Goal: Task Accomplishment & Management: Manage account settings

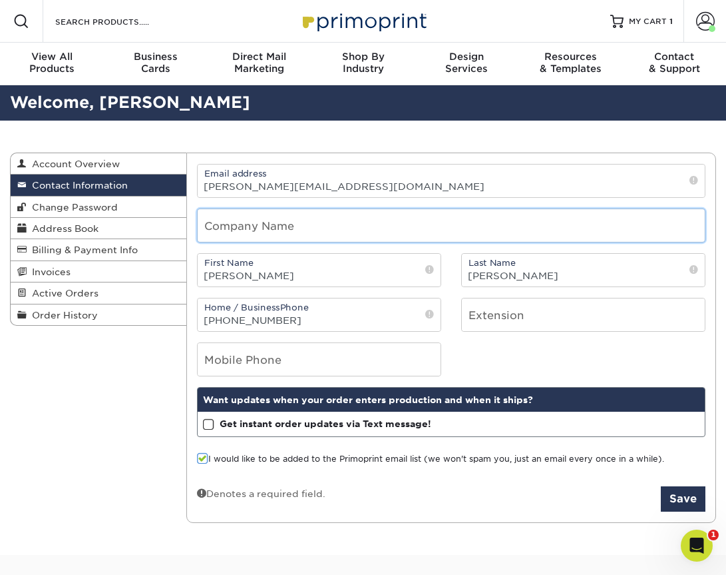
click at [350, 219] on input "text" at bounding box center [451, 225] width 507 height 33
type input "[PERSON_NAME] Supply Co"
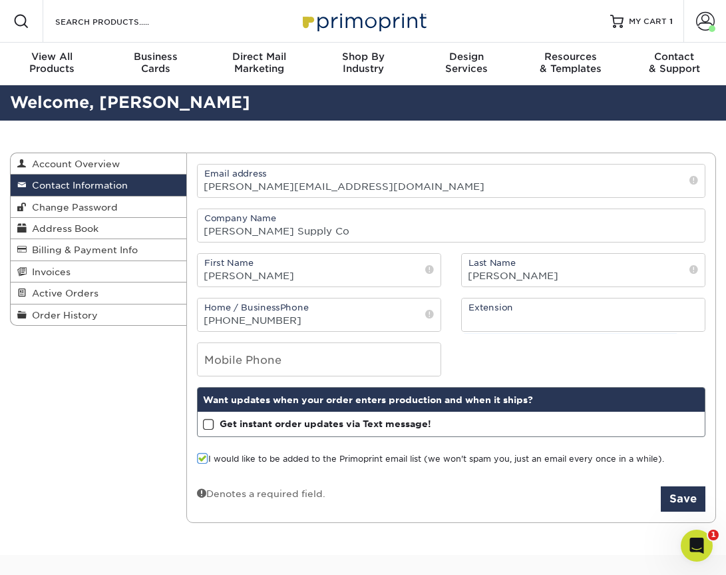
click at [204, 457] on span at bounding box center [202, 458] width 11 height 13
click at [0, 0] on input "I would like to be added to the Primoprint email list (we won't spam you, just …" at bounding box center [0, 0] width 0 height 0
click at [685, 506] on button "Save" at bounding box center [683, 498] width 45 height 25
click at [208, 424] on span at bounding box center [208, 424] width 11 height 13
click at [0, 0] on input "Get instant order updates via Text message!" at bounding box center [0, 0] width 0 height 0
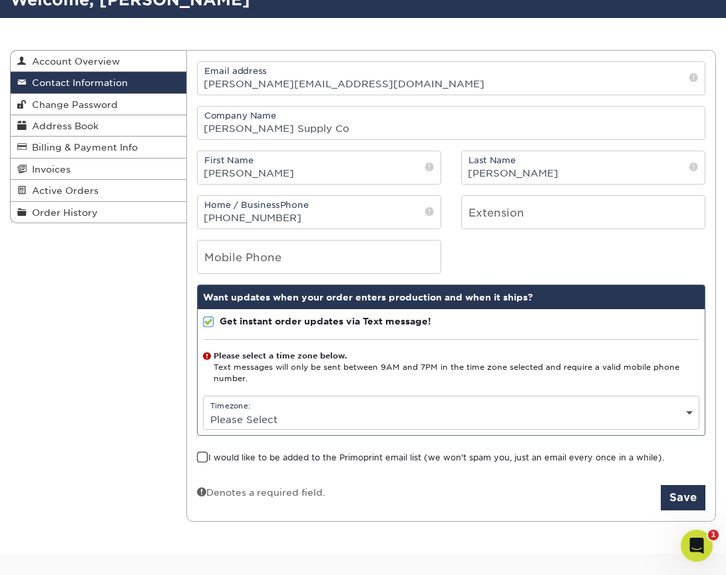
scroll to position [115, 0]
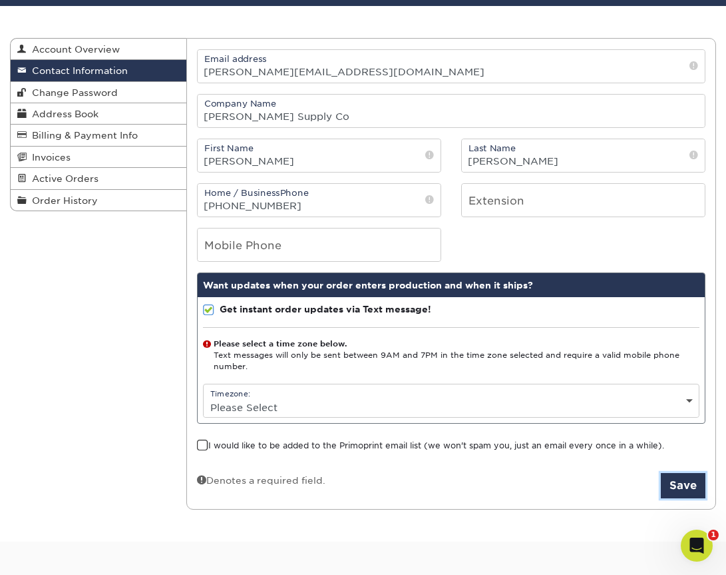
click at [680, 487] on button "Save" at bounding box center [683, 485] width 45 height 25
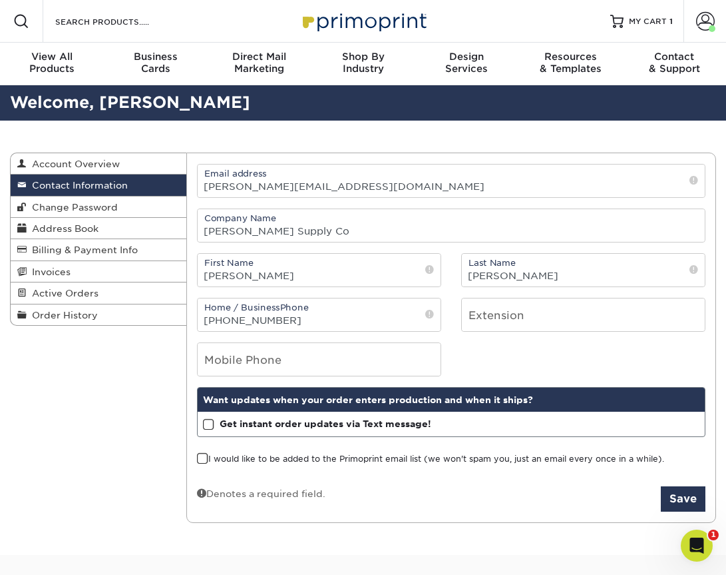
click at [115, 424] on div "Contact Information Account Overview Contact Information Change Password Addres…" at bounding box center [363, 337] width 726 height 435
click at [709, 21] on span at bounding box center [705, 21] width 19 height 19
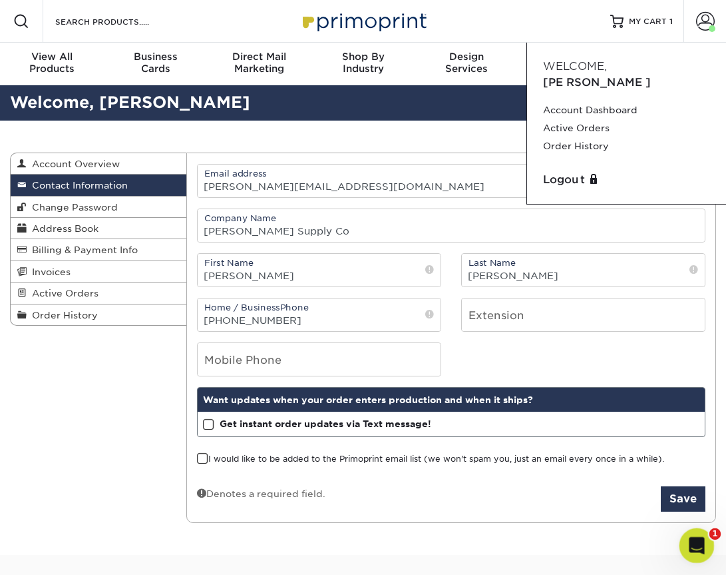
click at [698, 543] on icon "Open Intercom Messenger" at bounding box center [695, 544] width 22 height 22
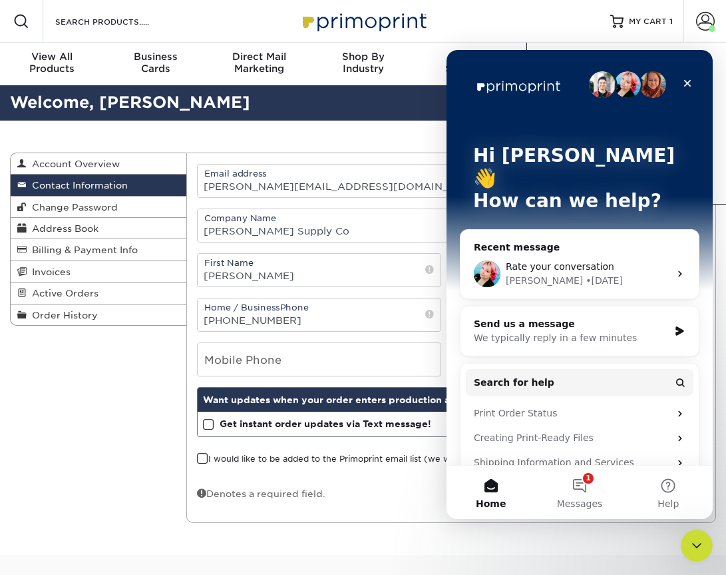
click at [608, 260] on div "Rate your conversation" at bounding box center [588, 267] width 164 height 14
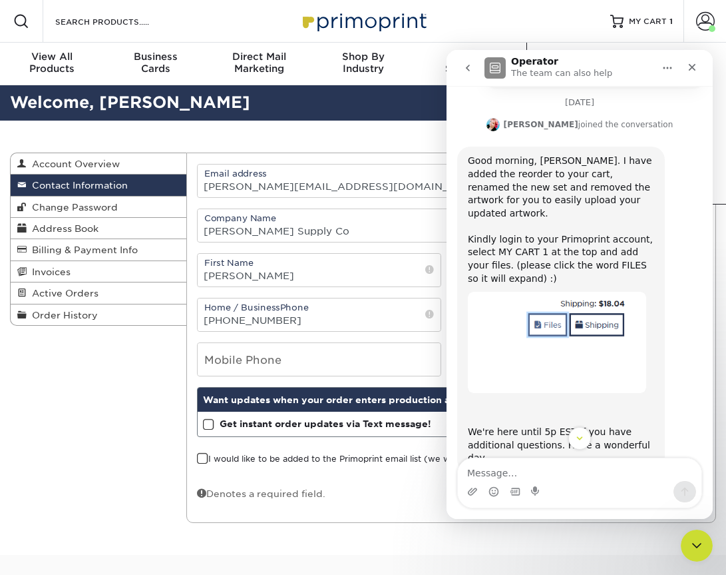
scroll to position [491, 0]
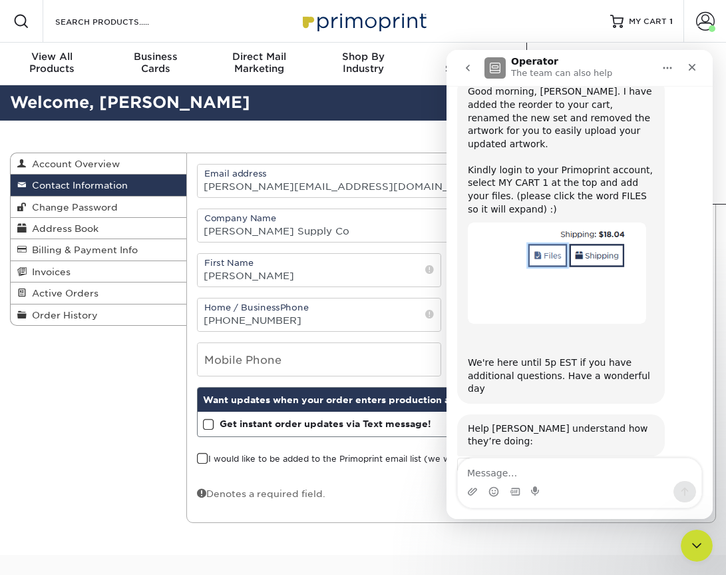
click at [684, 270] on div "Good morning, Casey. I have added the reorder to your cart, renamed the new set…" at bounding box center [579, 245] width 245 height 337
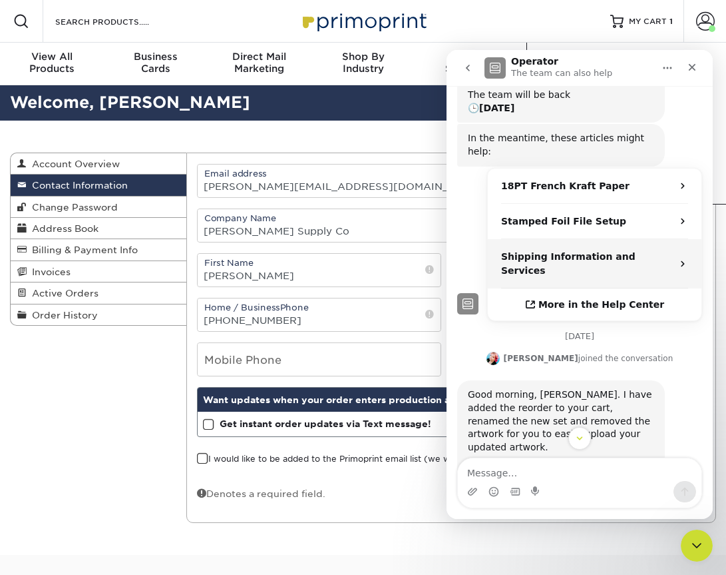
scroll to position [170, 0]
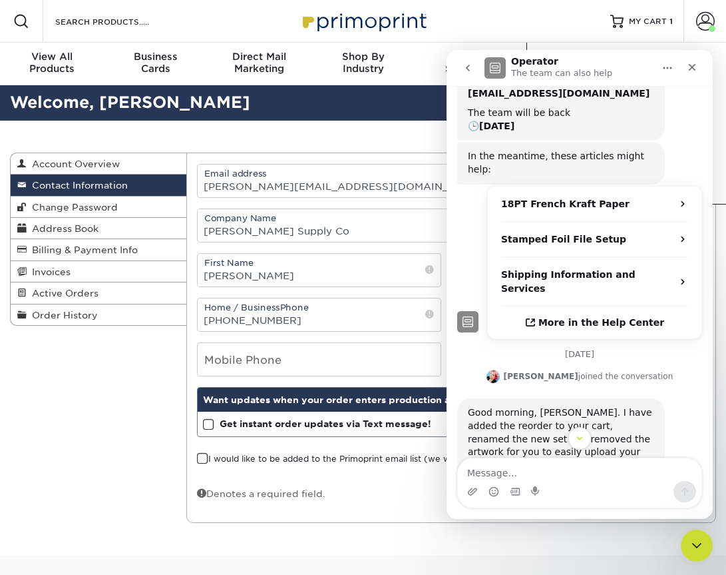
click at [469, 69] on icon "go back" at bounding box center [468, 68] width 11 height 11
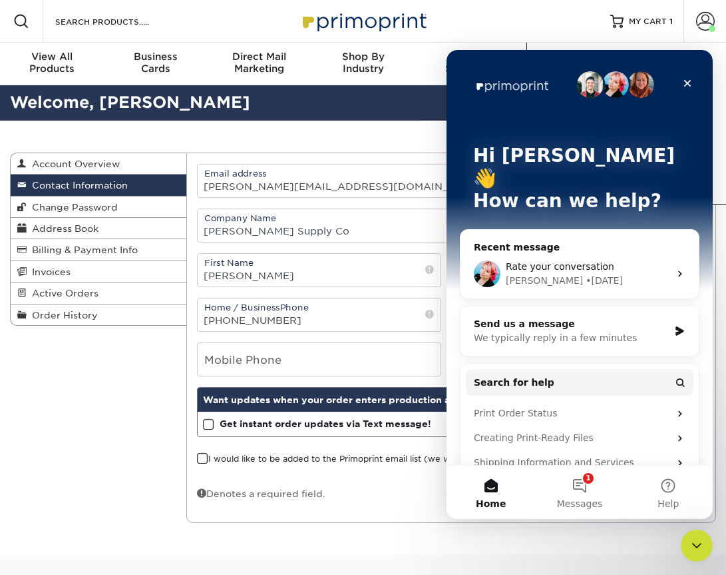
scroll to position [0, 0]
click at [501, 21] on div "Resources Menu Search Products Account Welcome, Casey Account Dashboard Active …" at bounding box center [363, 21] width 726 height 43
click at [647, 17] on span "MY CART" at bounding box center [648, 21] width 38 height 11
